Goal: Find contact information: Obtain details needed to contact an individual or organization

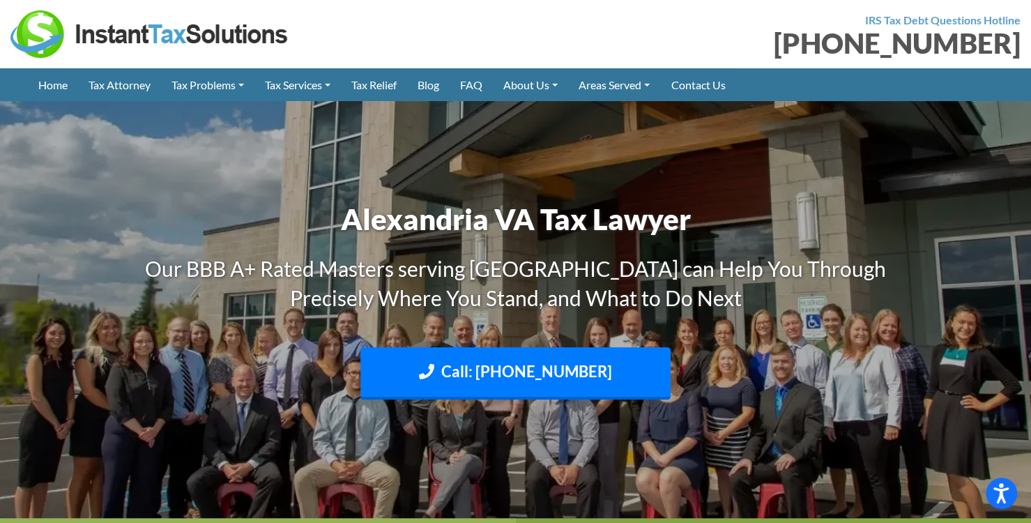
click at [731, 93] on link "Contact Us" at bounding box center [697, 84] width 75 height 33
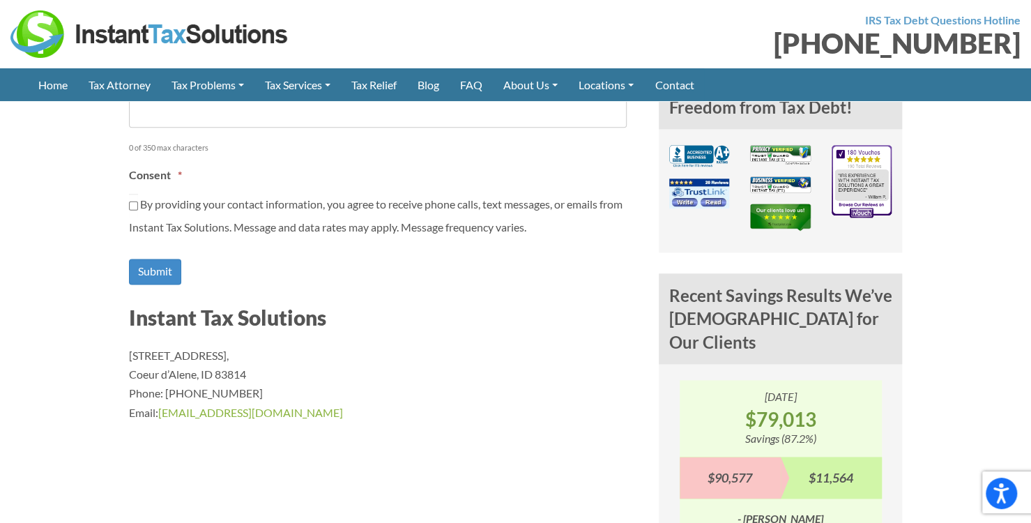
scroll to position [920, 0]
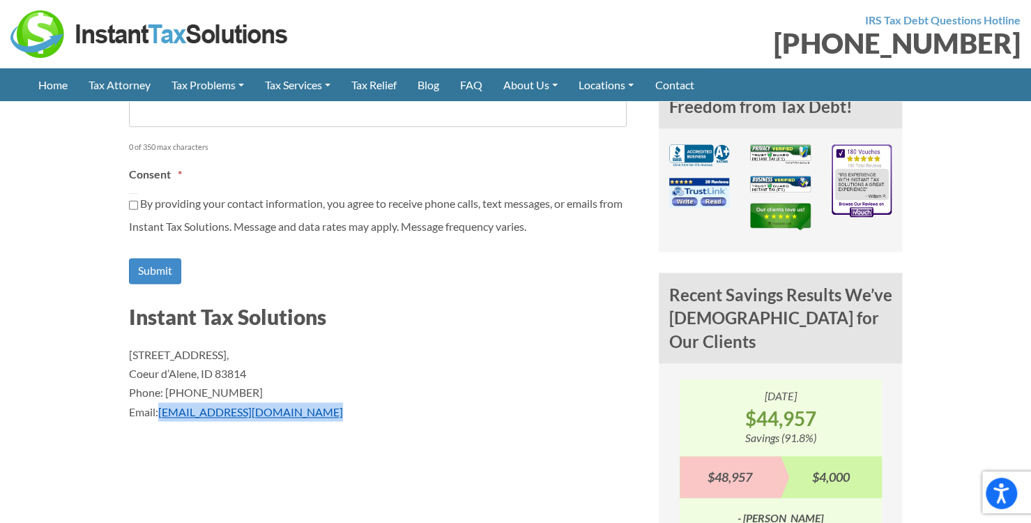
drag, startPoint x: 311, startPoint y: 409, endPoint x: 160, endPoint y: 406, distance: 150.6
click at [160, 406] on p "[STREET_ADDRESS] Phone: [PHONE_NUMBER] Email: [EMAIL_ADDRESS][DOMAIN_NAME]" at bounding box center [383, 383] width 509 height 76
copy link "[EMAIL_ADDRESS][DOMAIN_NAME]"
click at [319, 406] on p "[STREET_ADDRESS] Phone: [PHONE_NUMBER] Email: [EMAIL_ADDRESS][DOMAIN_NAME]" at bounding box center [383, 383] width 509 height 76
drag, startPoint x: 319, startPoint y: 406, endPoint x: 161, endPoint y: 402, distance: 158.3
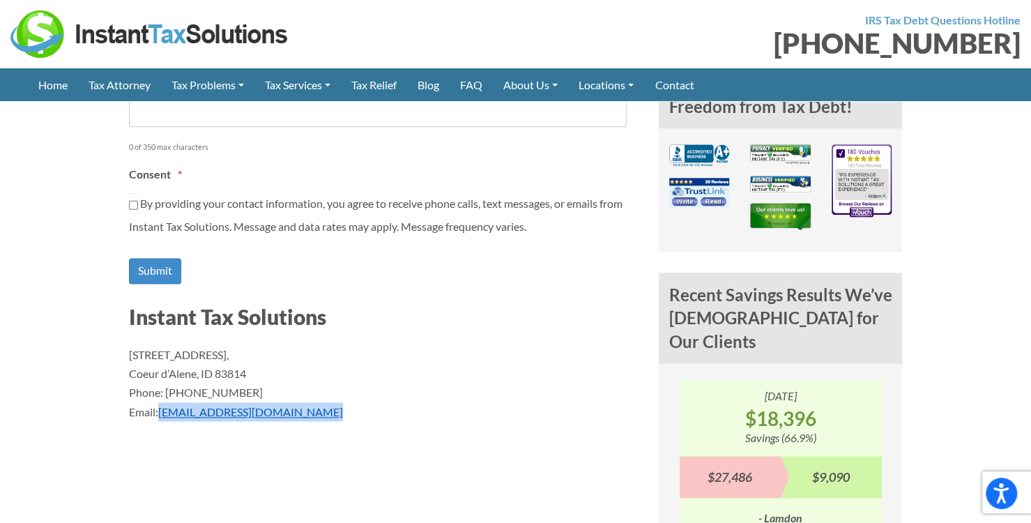
click at [161, 402] on p "[STREET_ADDRESS] Phone: [PHONE_NUMBER] Email: [EMAIL_ADDRESS][DOMAIN_NAME]" at bounding box center [383, 383] width 509 height 76
copy link "[EMAIL_ADDRESS][DOMAIN_NAME]"
